Goal: Information Seeking & Learning: Learn about a topic

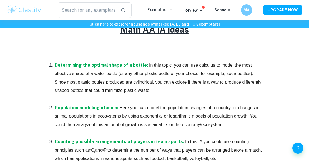
scroll to position [302, 0]
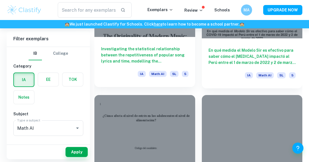
scroll to position [8274, 0]
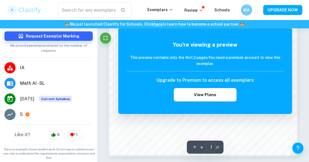
scroll to position [399, 0]
